Goal: Use online tool/utility: Utilize a website feature to perform a specific function

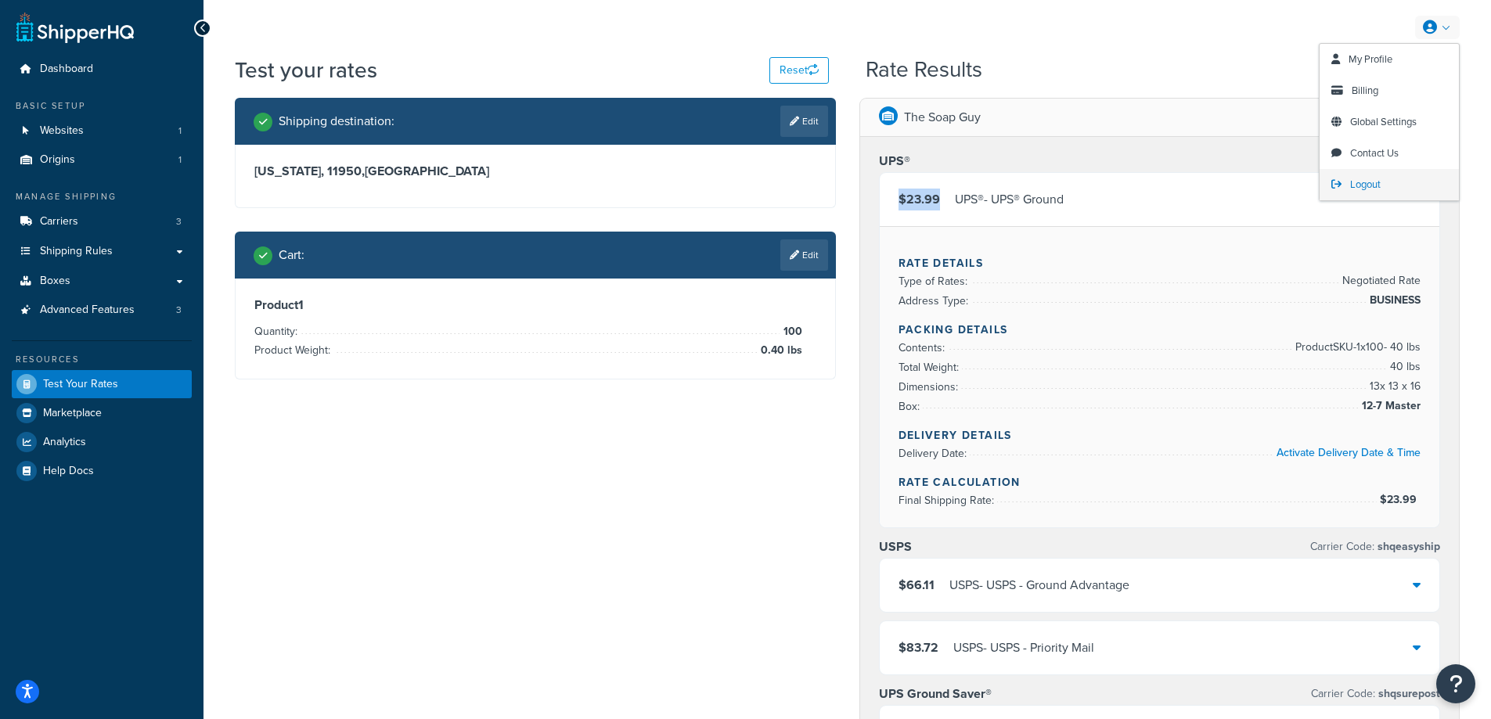
click at [1366, 184] on span "Logout" at bounding box center [1365, 184] width 31 height 15
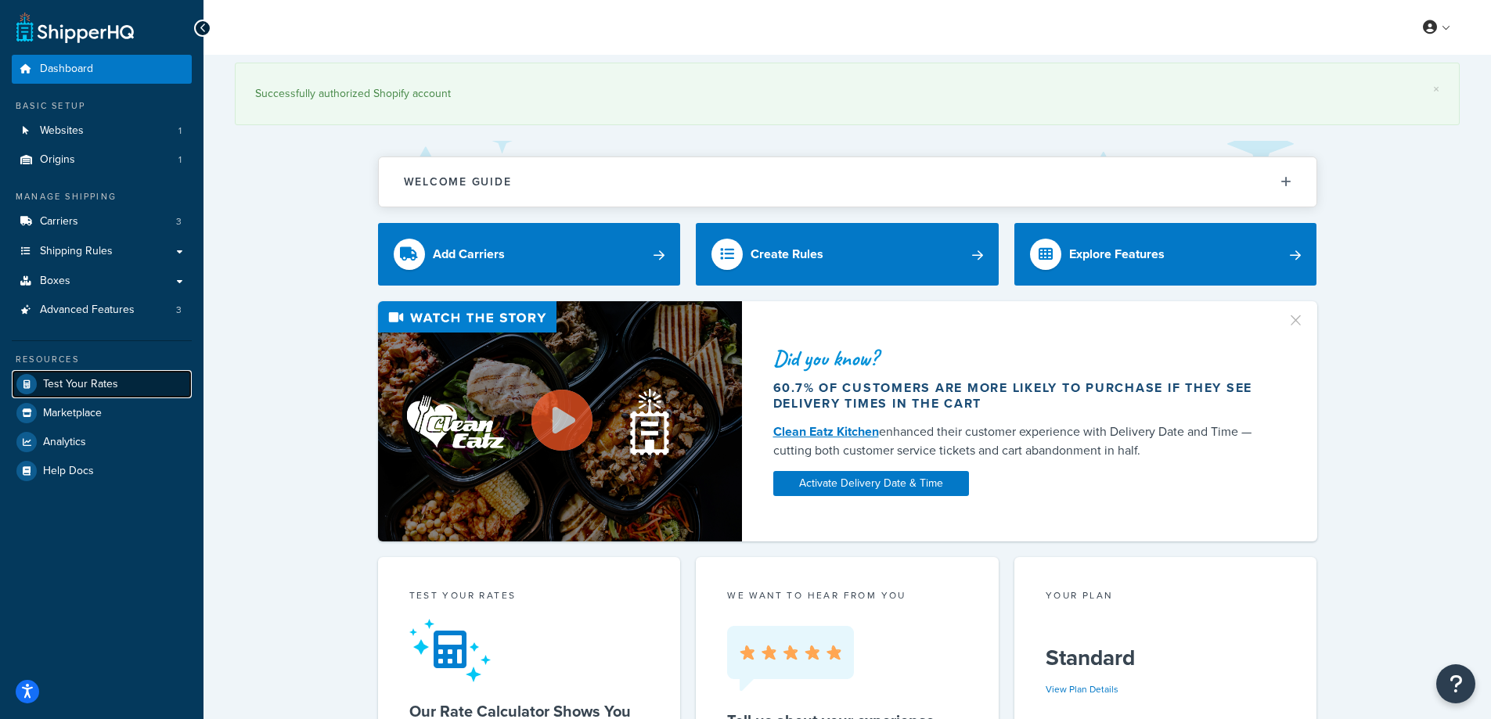
click at [66, 389] on span "Test Your Rates" at bounding box center [80, 384] width 75 height 13
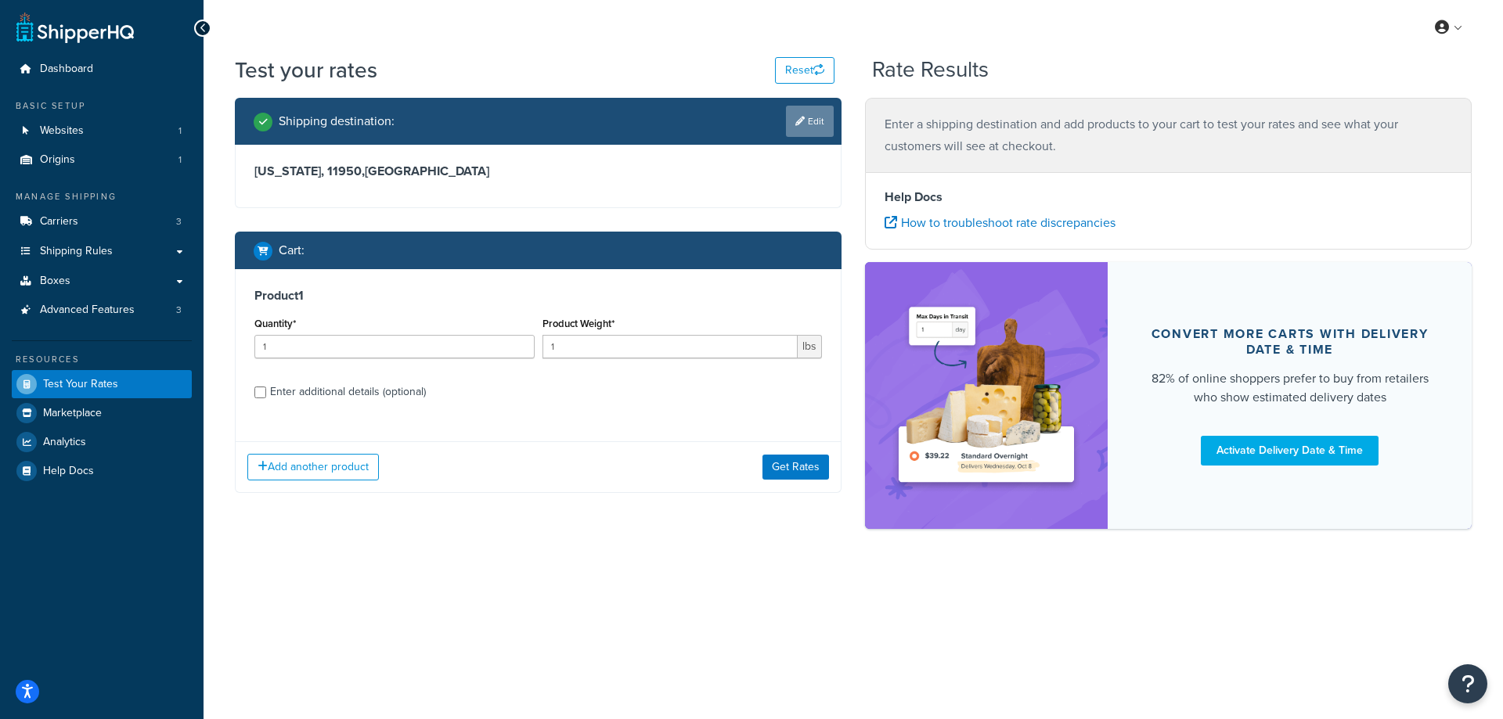
click at [817, 110] on link "Edit" at bounding box center [810, 121] width 48 height 31
select select "NY"
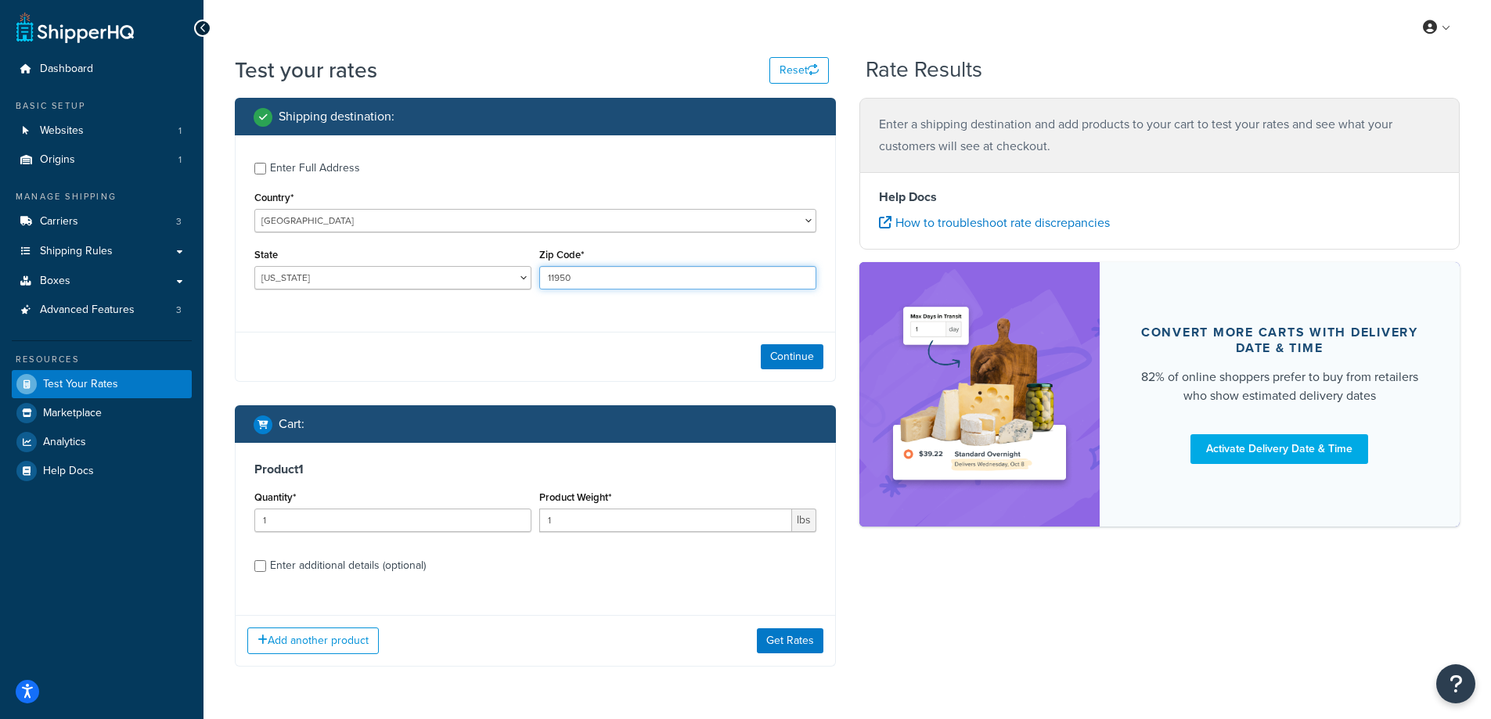
drag, startPoint x: 571, startPoint y: 279, endPoint x: 541, endPoint y: 276, distance: 29.9
click at [541, 276] on input "11950" at bounding box center [677, 277] width 277 height 23
paste input "0283"
type input "02830"
click at [411, 272] on select "[US_STATE] [US_STATE] [US_STATE] [US_STATE] [US_STATE] Armed Forces Americas Ar…" at bounding box center [392, 277] width 277 height 23
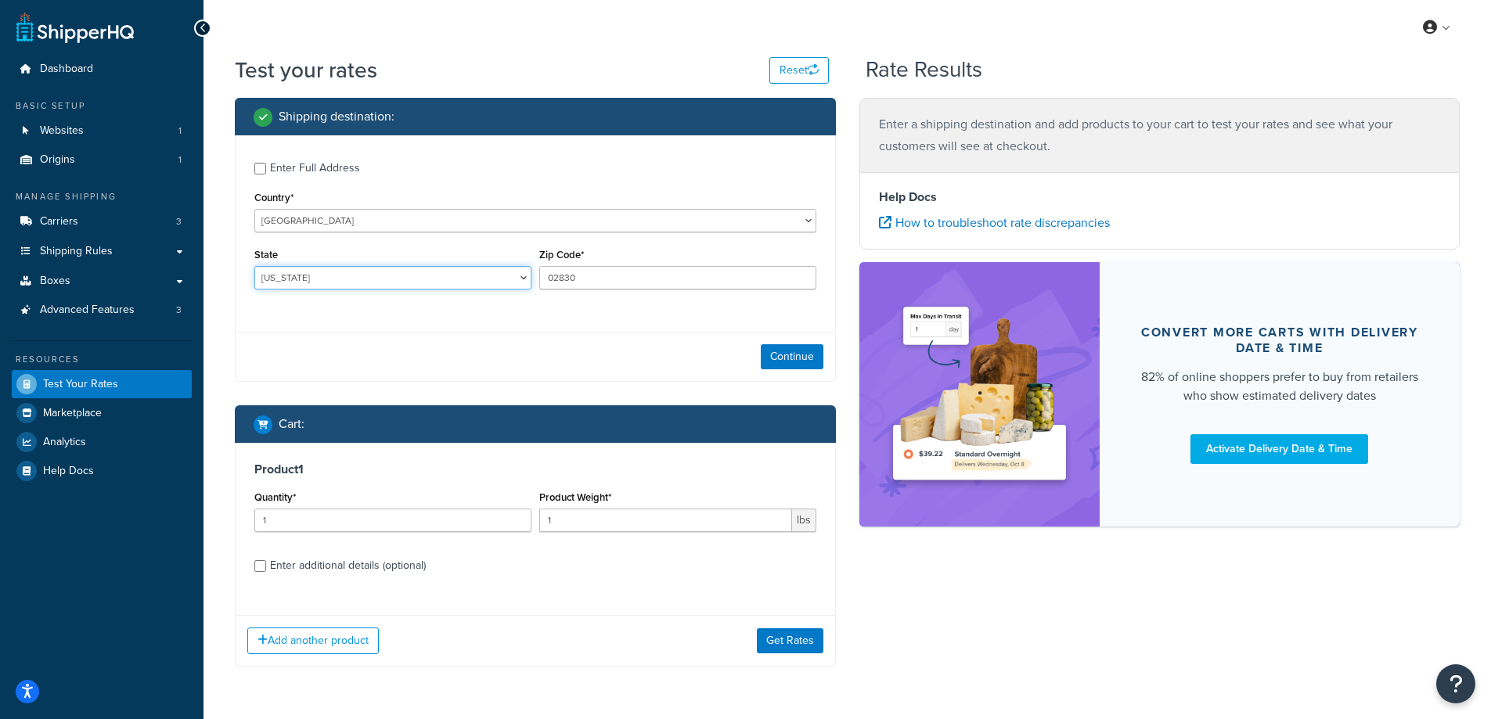
select select "RI"
click at [254, 266] on select "[US_STATE] [US_STATE] [US_STATE] [US_STATE] [US_STATE] Armed Forces Americas Ar…" at bounding box center [392, 277] width 277 height 23
click at [217, 319] on div "Test your rates Reset Rate Results Shipping destination : Enter Full Address Co…" at bounding box center [848, 392] width 1288 height 675
click at [788, 354] on button "Continue" at bounding box center [792, 356] width 63 height 25
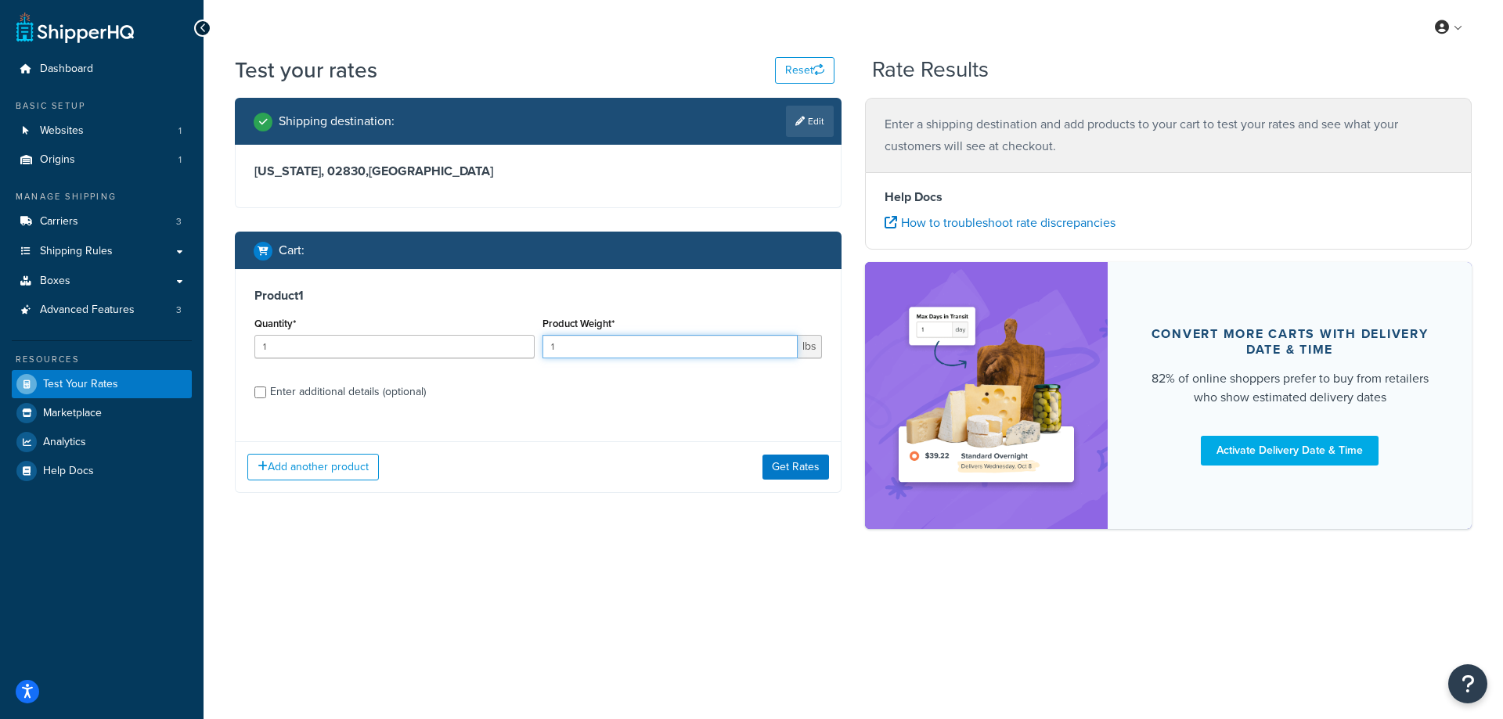
drag, startPoint x: 580, startPoint y: 344, endPoint x: 532, endPoint y: 343, distance: 47.8
click at [532, 343] on div "Quantity* 1 Product Weight* 1 lbs" at bounding box center [538, 341] width 575 height 57
paste input "0.46"
type input "0.46"
click at [386, 344] on input "1" at bounding box center [394, 346] width 280 height 23
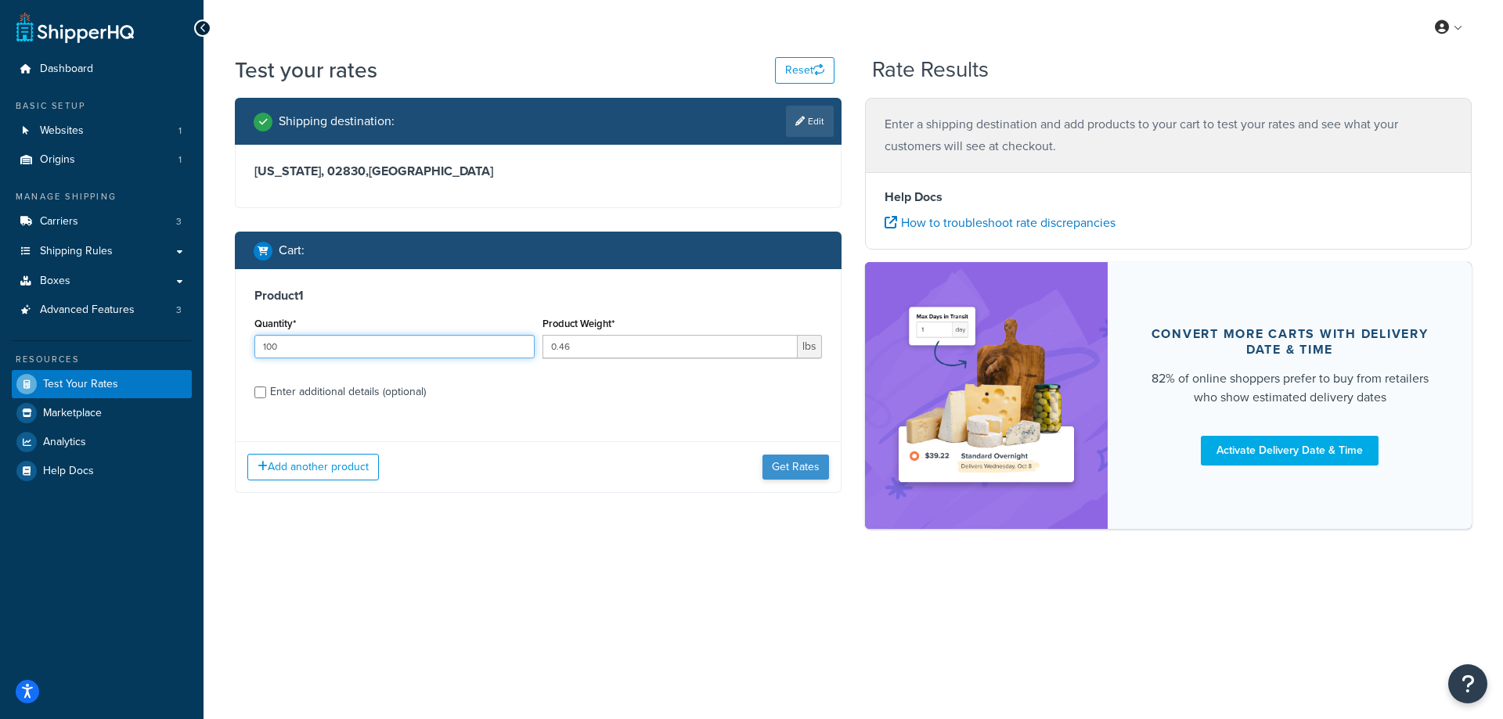
type input "100"
click at [797, 470] on button "Get Rates" at bounding box center [795, 467] width 67 height 25
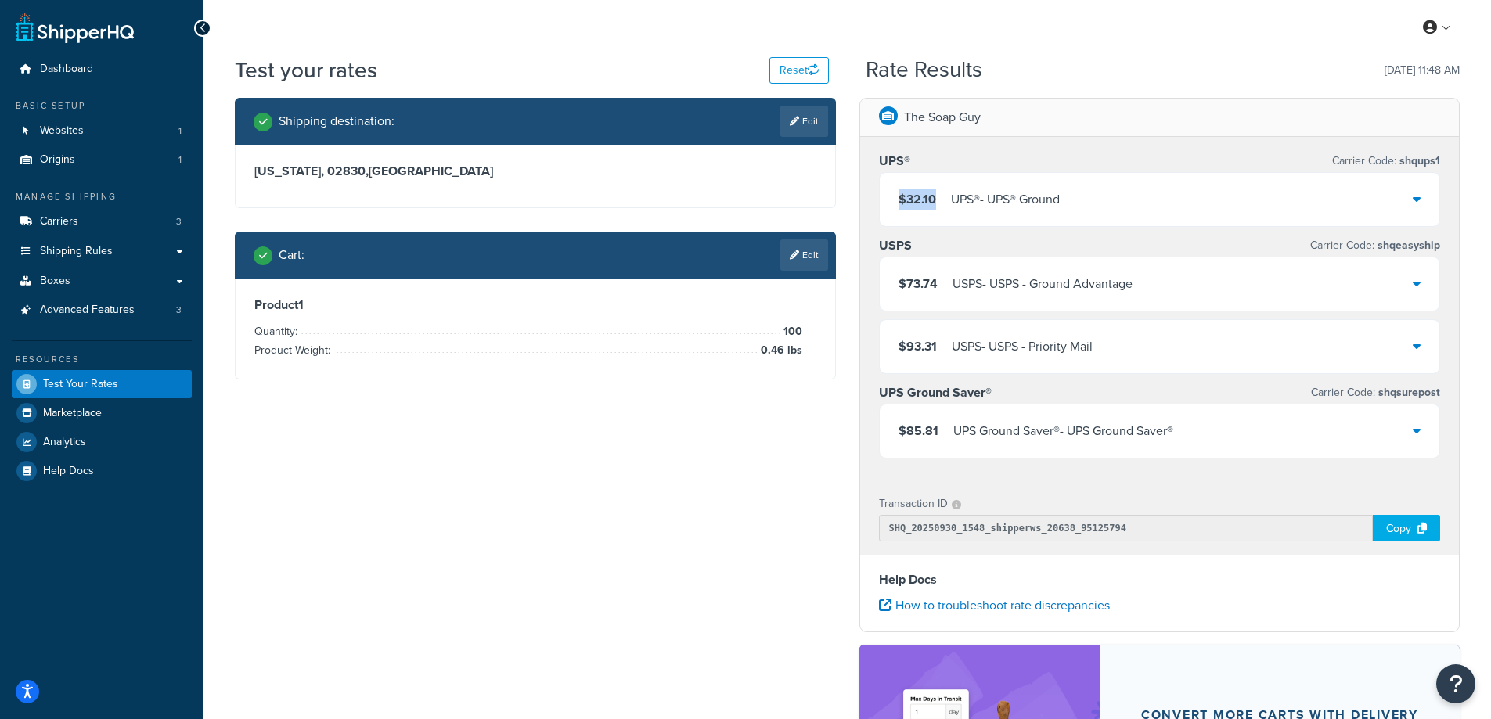
drag, startPoint x: 938, startPoint y: 200, endPoint x: 898, endPoint y: 198, distance: 40.0
click at [899, 198] on div "$32.10 UPS® - UPS® Ground" at bounding box center [979, 200] width 161 height 22
copy span "$32.10"
